Goal: Connect with others: Participate in discussion

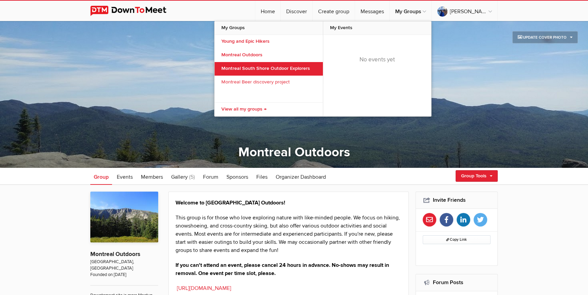
click at [276, 64] on link "Montreal South Shore Outdoor Explorers" at bounding box center [268, 69] width 108 height 14
